Goal: Task Accomplishment & Management: Use online tool/utility

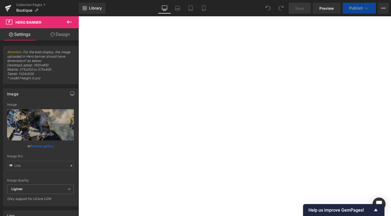
type input "[URL][DOMAIN_NAME]"
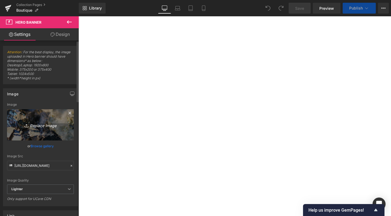
click at [43, 130] on link "Replace Image" at bounding box center [40, 124] width 67 height 31
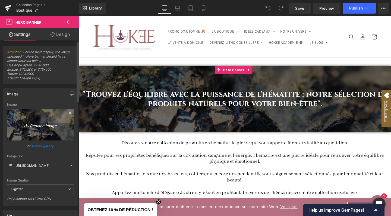
type input "C:\fakepath\Banderole site-10.jpg"
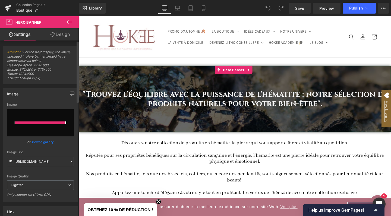
type input "[URL][DOMAIN_NAME]"
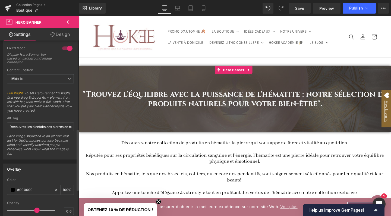
scroll to position [218, 0]
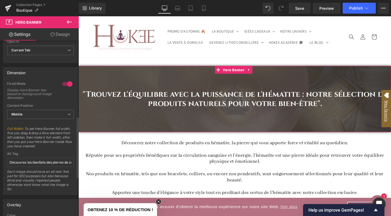
click at [62, 84] on div at bounding box center [67, 84] width 13 height 9
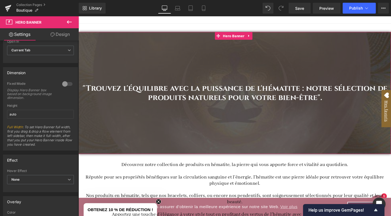
scroll to position [34, 0]
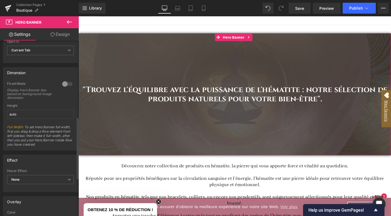
click at [67, 83] on div at bounding box center [67, 84] width 13 height 9
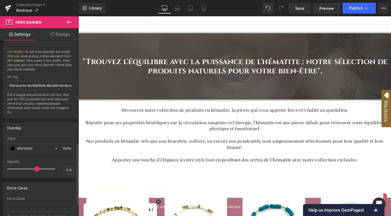
scroll to position [295, 0]
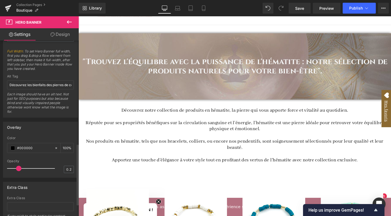
type input "0.3"
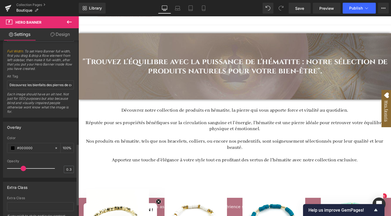
drag, startPoint x: 35, startPoint y: 168, endPoint x: 20, endPoint y: 167, distance: 14.9
click at [21, 167] on span at bounding box center [23, 168] width 5 height 5
click at [26, 148] on input "#000000" at bounding box center [34, 148] width 35 height 6
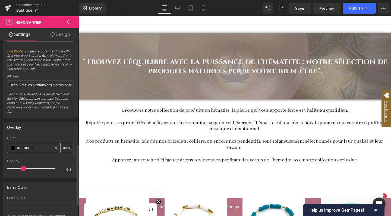
type input "#"
type input "0"
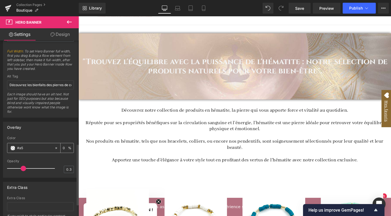
type input "#a56"
type input "100"
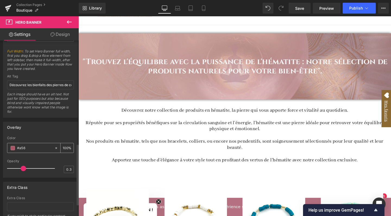
type input "#a562"
type input "13"
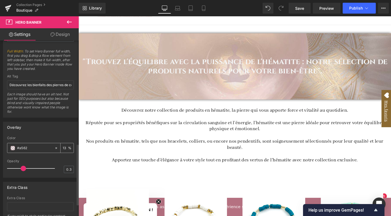
type input "#a5625"
type input "0"
type input "#a5625b"
type input "100"
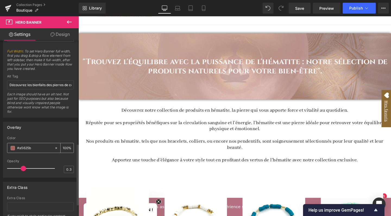
type input "#a5625b"
type input "0.4"
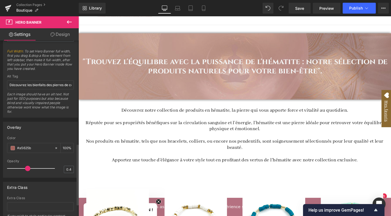
drag, startPoint x: 24, startPoint y: 168, endPoint x: 27, endPoint y: 168, distance: 3.0
click at [27, 168] on span at bounding box center [27, 168] width 5 height 5
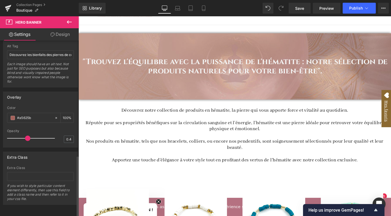
scroll to position [329, 0]
click at [299, 9] on span "Save" at bounding box center [299, 8] width 9 height 6
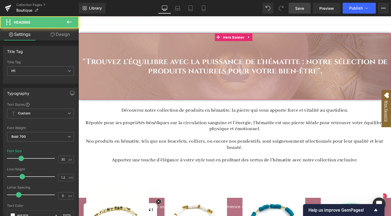
drag, startPoint x: 239, startPoint y: 61, endPoint x: 236, endPoint y: 65, distance: 5.2
click at [239, 61] on h1 ""Trouvez l'équilibre avec la puissance de l'hématite : notre sélection de produ…" at bounding box center [243, 69] width 324 height 20
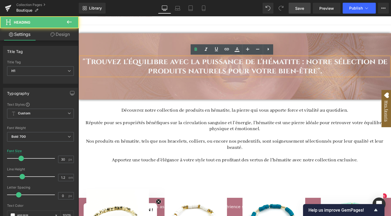
click at [233, 63] on h1 ""Trouvez l'équilibre avec la puissance de l'hématite : notre sélection de produ…" at bounding box center [243, 69] width 324 height 20
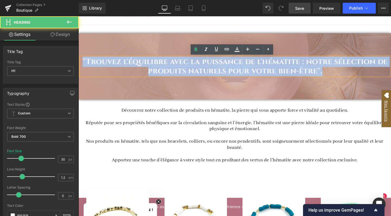
click at [233, 63] on h1 ""Trouvez l'équilibre avec la puissance de l'hématite : notre sélection de produ…" at bounding box center [243, 69] width 324 height 20
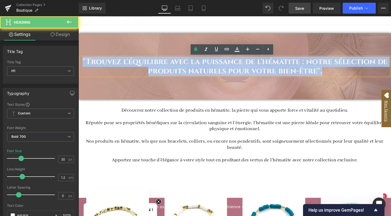
paste div
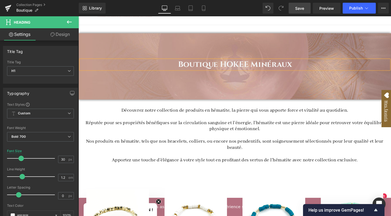
click at [202, 66] on h1 "Boutique HOKEE Minéraux" at bounding box center [243, 67] width 324 height 10
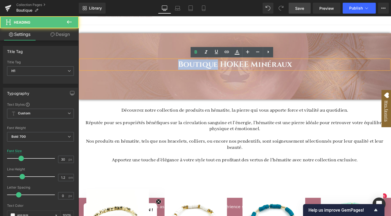
click at [202, 66] on h1 "Boutique HOKEE Minéraux" at bounding box center [243, 67] width 324 height 10
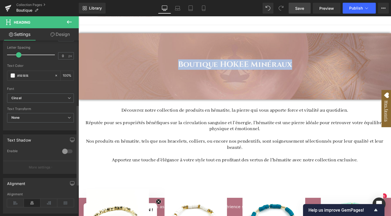
scroll to position [140, 0]
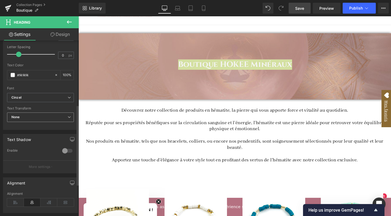
click at [43, 115] on span "None" at bounding box center [40, 117] width 67 height 10
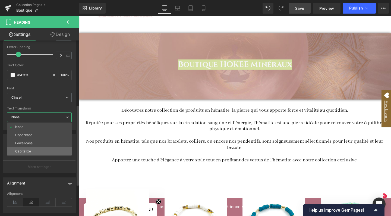
click at [29, 149] on div "Capitalize" at bounding box center [23, 151] width 16 height 4
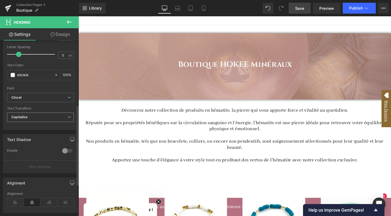
click at [36, 117] on span "Capitalize" at bounding box center [40, 117] width 67 height 10
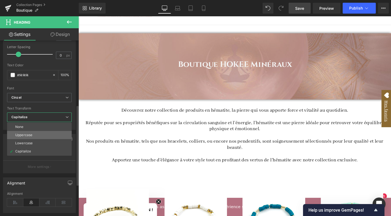
click at [34, 134] on li "Uppercase" at bounding box center [39, 135] width 65 height 8
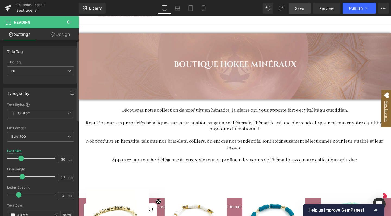
scroll to position [0, 0]
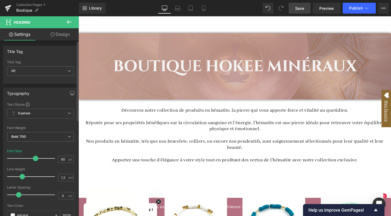
drag, startPoint x: 21, startPoint y: 159, endPoint x: 35, endPoint y: 159, distance: 13.6
click at [35, 159] on span at bounding box center [35, 158] width 5 height 5
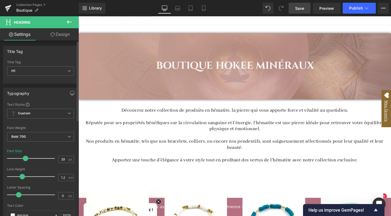
type input "40"
drag, startPoint x: 35, startPoint y: 159, endPoint x: 26, endPoint y: 159, distance: 9.2
click at [26, 159] on span at bounding box center [25, 158] width 5 height 5
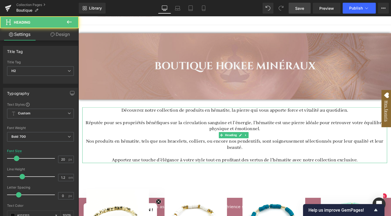
click at [146, 133] on h2 "Réputée pour ses propriétés bénéfiques sur la circulation sanguine et l'énergie…" at bounding box center [243, 131] width 320 height 13
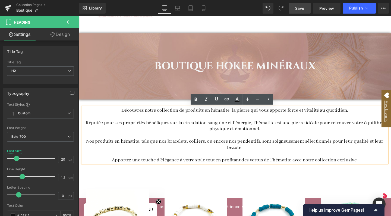
click at [377, 166] on h2 "Apportez une touche d'élégance à votre style tout en profitant des vertus de l'…" at bounding box center [243, 167] width 320 height 7
click at [126, 115] on span "Découvrez notre collection de produits en hématite, la pierre qui vous apporte …" at bounding box center [243, 115] width 238 height 7
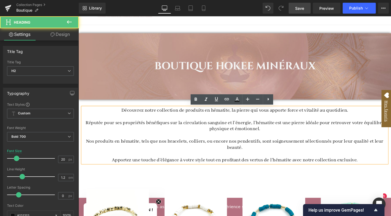
paste div
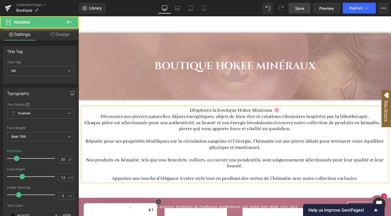
click at [199, 115] on span "DExplorez la boutique Hokee Minéraux 🌸" at bounding box center [243, 115] width 95 height 7
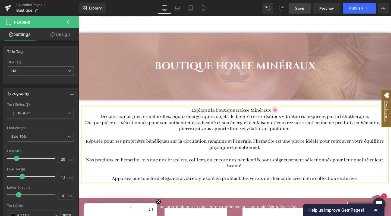
click at [297, 116] on h2 "Explorez la boutique Hokee Minéraux 🌸" at bounding box center [243, 115] width 320 height 7
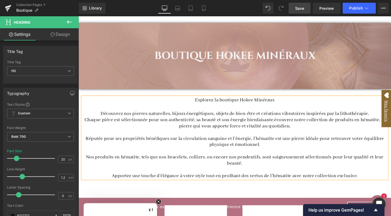
scroll to position [46, 0]
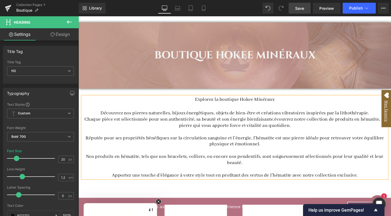
click at [386, 116] on h2 "Découvrez nos pierres naturelles, bijoux énergétiques, objets de bien-être et c…" at bounding box center [243, 118] width 320 height 7
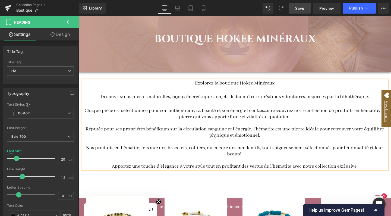
scroll to position [65, 0]
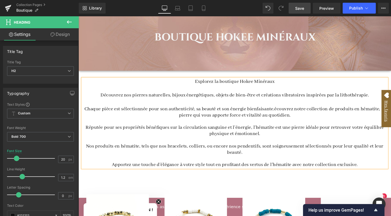
click at [284, 112] on span "Chaque pièce est sélectionnée pour son authenticité, sa beauté et son énergie b…" at bounding box center [243, 116] width 316 height 13
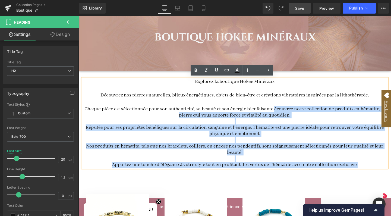
drag, startPoint x: 284, startPoint y: 112, endPoint x: 385, endPoint y: 171, distance: 117.7
click at [385, 171] on div "Explorez la boutique Hokee Minéraux Découvrez nos pierres naturelles, bijoux én…" at bounding box center [243, 128] width 320 height 94
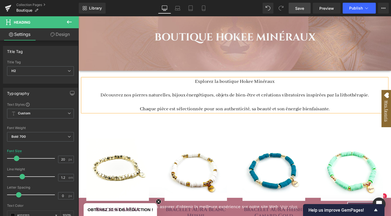
click at [302, 7] on span "Save" at bounding box center [299, 8] width 9 height 6
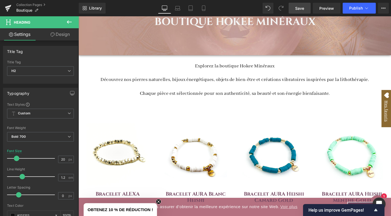
scroll to position [82, 0]
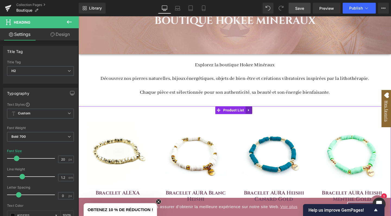
click at [259, 114] on icon at bounding box center [258, 115] width 4 height 4
click at [262, 115] on icon at bounding box center [261, 115] width 4 height 4
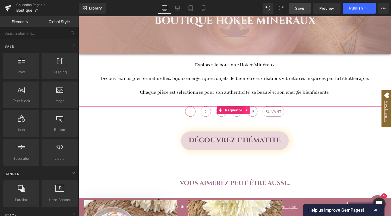
click at [256, 114] on icon at bounding box center [256, 115] width 4 height 4
click at [258, 114] on icon at bounding box center [259, 115] width 4 height 4
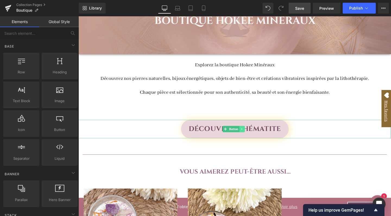
click at [250, 135] on icon at bounding box center [250, 134] width 3 height 3
click at [255, 134] on link at bounding box center [253, 134] width 6 height 7
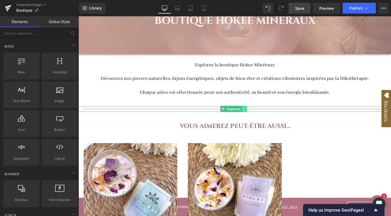
click at [252, 113] on icon at bounding box center [252, 114] width 1 height 2
click at [256, 112] on icon at bounding box center [255, 113] width 3 height 3
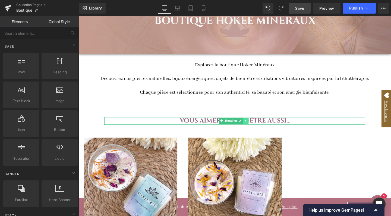
click at [256, 125] on icon at bounding box center [254, 125] width 3 height 3
click at [258, 125] on icon at bounding box center [257, 126] width 3 height 3
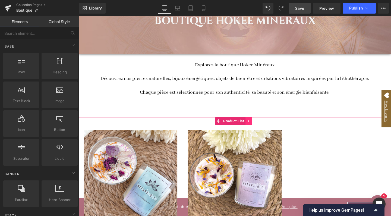
click at [256, 125] on icon at bounding box center [258, 126] width 4 height 4
click at [261, 125] on icon at bounding box center [261, 126] width 4 height 4
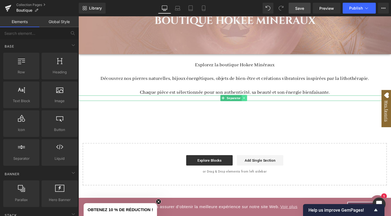
click at [253, 100] on icon at bounding box center [252, 101] width 3 height 3
click at [256, 101] on icon at bounding box center [255, 102] width 3 height 3
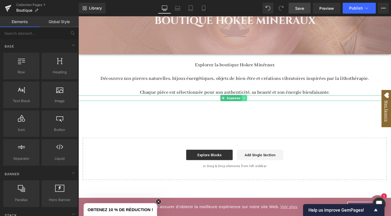
click at [255, 101] on link at bounding box center [253, 102] width 6 height 7
click at [256, 101] on icon at bounding box center [255, 102] width 3 height 3
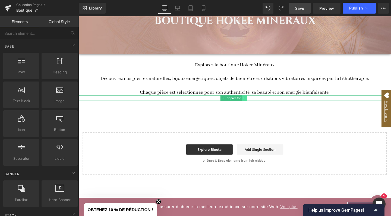
click at [253, 102] on icon at bounding box center [252, 101] width 3 height 3
click at [255, 102] on icon at bounding box center [255, 102] width 3 height 3
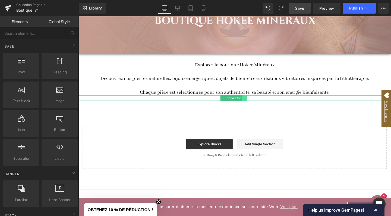
click at [254, 99] on link at bounding box center [253, 102] width 6 height 7
click at [255, 101] on icon at bounding box center [255, 102] width 3 height 3
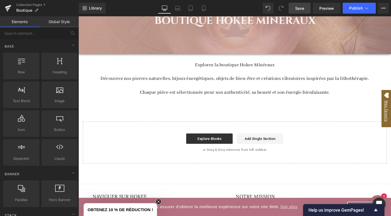
click at [304, 10] on span "Save" at bounding box center [299, 8] width 9 height 6
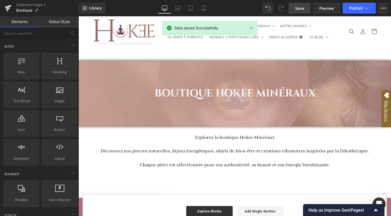
scroll to position [0, 0]
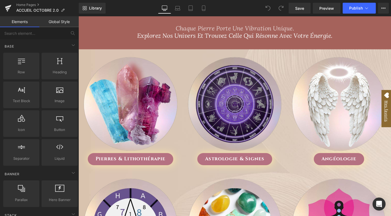
scroll to position [347, 0]
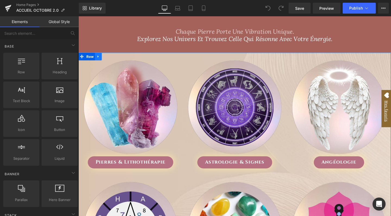
click at [99, 58] on icon at bounding box center [99, 59] width 1 height 2
click at [99, 58] on icon at bounding box center [99, 59] width 4 height 4
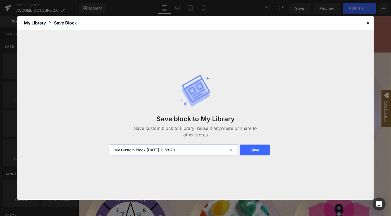
click at [140, 152] on input "My Custom Block 2025-10-13 11:58:20" at bounding box center [174, 149] width 128 height 11
click at [258, 150] on button "Save" at bounding box center [255, 149] width 30 height 11
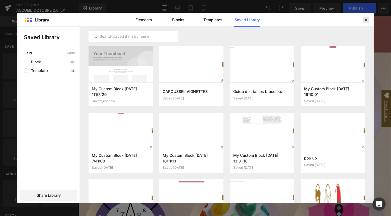
click at [369, 19] on div at bounding box center [366, 20] width 7 height 7
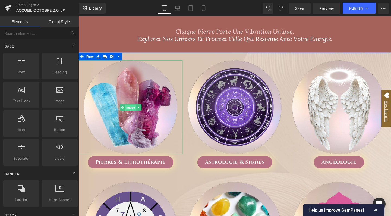
click at [133, 111] on span "Image" at bounding box center [133, 112] width 11 height 7
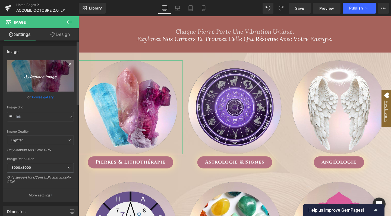
click at [45, 72] on link "Replace Image" at bounding box center [40, 75] width 67 height 31
type input "C:\fakepath\FICHE PRODUIT-101.jpg"
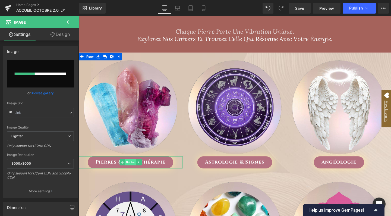
click at [130, 168] on span "Button" at bounding box center [133, 169] width 12 height 7
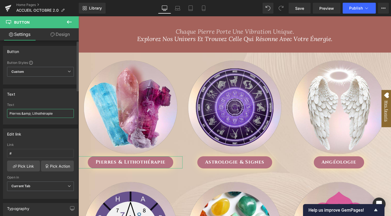
click at [46, 113] on input "Pierres &amp; Lithothérapie" at bounding box center [40, 113] width 67 height 9
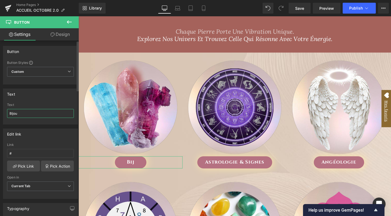
type input "Bijoux"
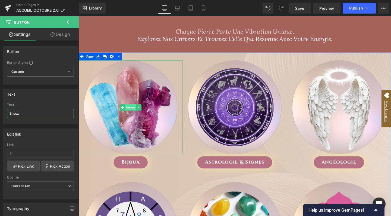
click at [134, 111] on span "Image" at bounding box center [133, 112] width 11 height 7
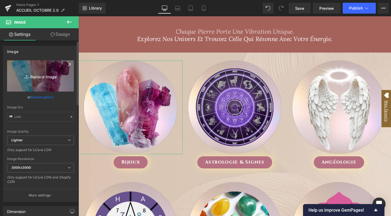
click at [49, 75] on icon "Replace Image" at bounding box center [40, 76] width 43 height 7
type input "C:\fakepath\FICHE PRODUIT-101.jpg"
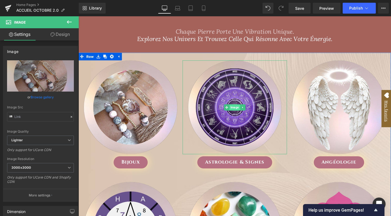
click at [240, 111] on span "Image" at bounding box center [242, 112] width 11 height 7
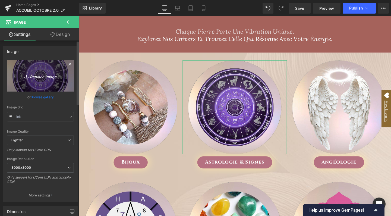
click at [42, 74] on icon "Replace Image" at bounding box center [40, 76] width 43 height 7
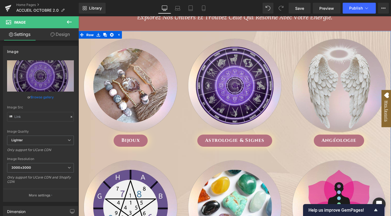
scroll to position [369, 0]
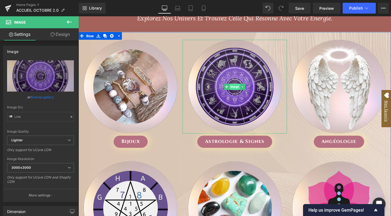
click at [243, 90] on span "Image" at bounding box center [242, 90] width 11 height 7
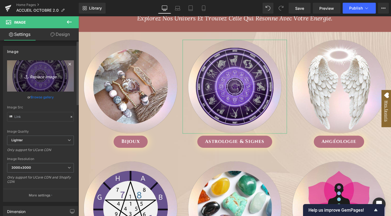
click at [43, 75] on icon "Replace Image" at bounding box center [40, 76] width 43 height 7
type input "C:\fakepath\FICHE PRODUIT-85.jpg"
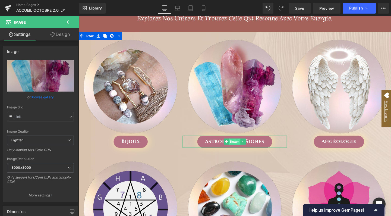
click at [243, 146] on span "Button" at bounding box center [243, 148] width 12 height 7
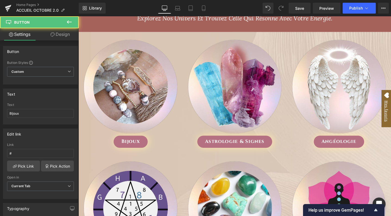
click at [78, 16] on div at bounding box center [78, 16] width 0 height 0
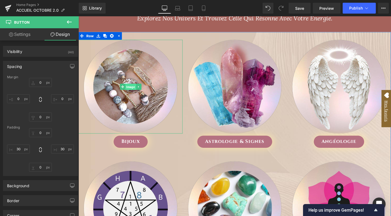
click at [133, 90] on span "Image" at bounding box center [133, 90] width 11 height 7
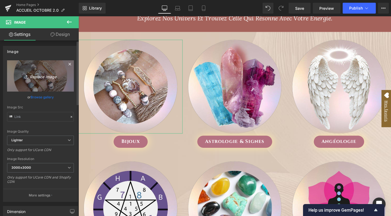
click at [44, 78] on icon "Replace Image" at bounding box center [40, 76] width 43 height 7
type input "C:\fakepath\FICHE PRODUIT-102.jpg"
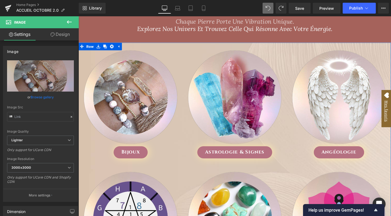
scroll to position [348, 0]
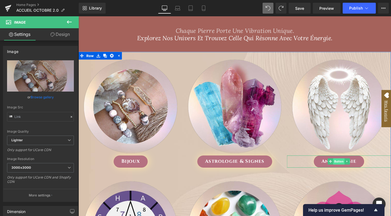
click at [351, 168] on span "Button" at bounding box center [352, 168] width 12 height 7
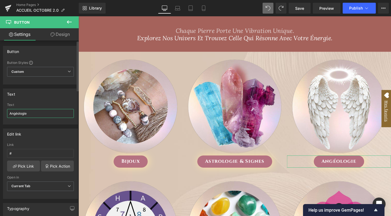
click at [30, 114] on input "Angéologie" at bounding box center [40, 113] width 67 height 9
click at [50, 113] on input "Objet bien-être" at bounding box center [40, 113] width 67 height 9
type input "Objet bien-être"
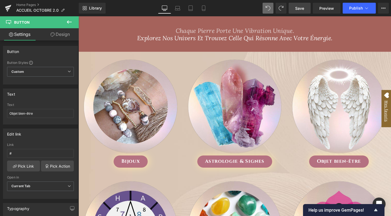
click at [305, 8] on link "Save" at bounding box center [300, 8] width 22 height 11
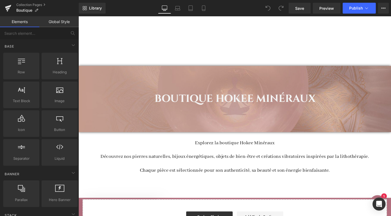
scroll to position [58, 0]
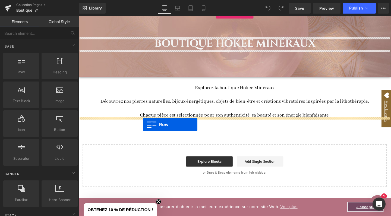
drag, startPoint x: 87, startPoint y: 83, endPoint x: 146, endPoint y: 130, distance: 75.2
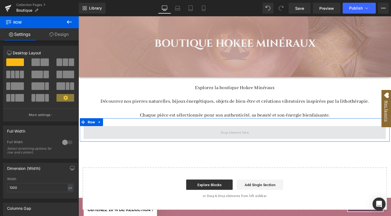
click at [151, 140] on span at bounding box center [243, 139] width 318 height 14
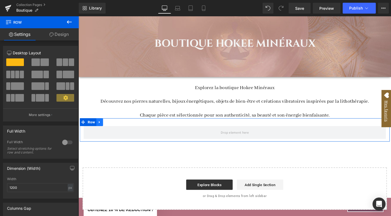
click at [100, 127] on icon at bounding box center [101, 127] width 4 height 4
click at [100, 127] on icon at bounding box center [101, 128] width 4 height 4
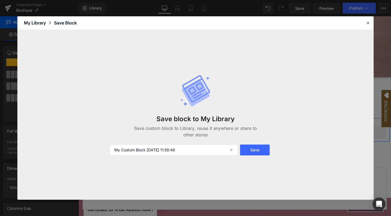
click at [232, 151] on icon at bounding box center [232, 149] width 12 height 11
click at [369, 23] on icon at bounding box center [368, 22] width 5 height 5
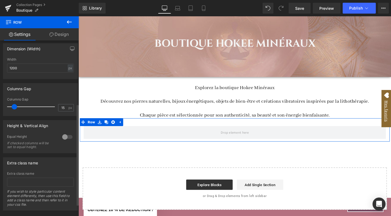
scroll to position [129, 0]
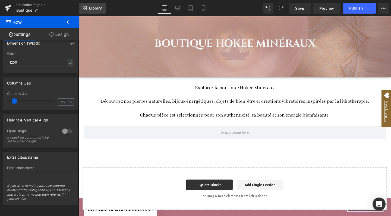
click at [95, 7] on span "Library" at bounding box center [95, 8] width 13 height 5
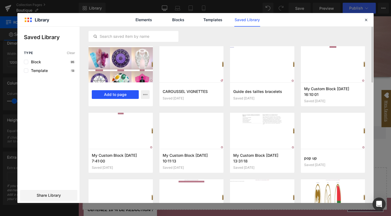
click at [116, 96] on button "Add to page" at bounding box center [115, 94] width 47 height 9
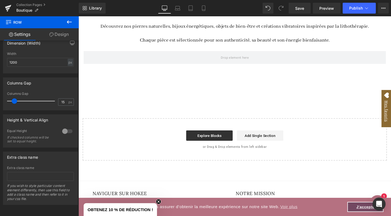
scroll to position [136, 0]
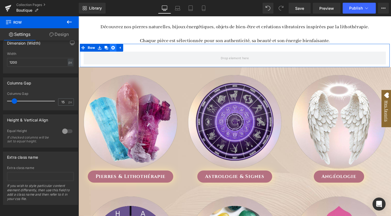
click at [114, 48] on icon at bounding box center [115, 49] width 4 height 4
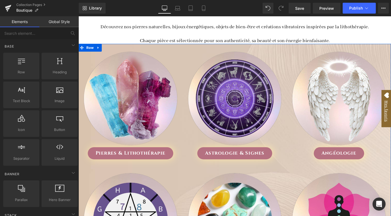
scroll to position [93, 0]
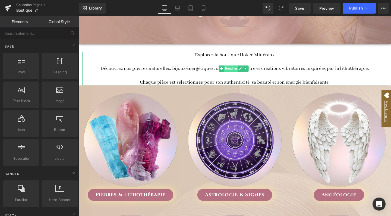
click at [237, 70] on span "Heading" at bounding box center [239, 71] width 14 height 7
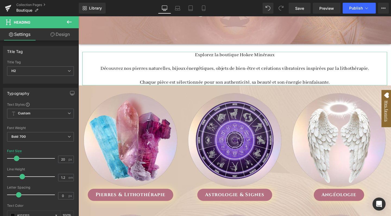
click at [65, 32] on link "Design" at bounding box center [59, 34] width 39 height 12
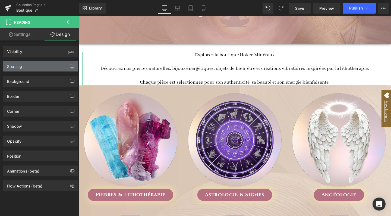
click at [29, 68] on div "Spacing" at bounding box center [40, 66] width 74 height 10
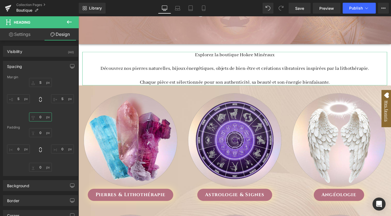
click at [42, 120] on input "0" at bounding box center [40, 116] width 23 height 9
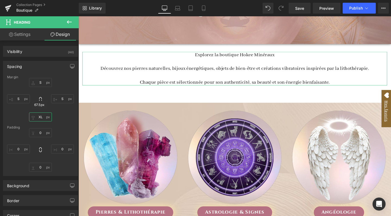
click at [41, 119] on input "XL" at bounding box center [40, 116] width 23 height 9
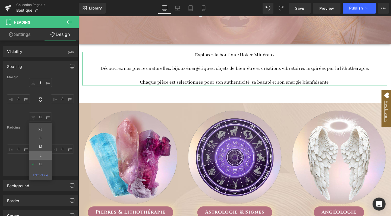
type input "L"
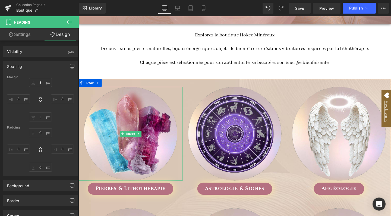
scroll to position [134, 0]
